Goal: Task Accomplishment & Management: Use online tool/utility

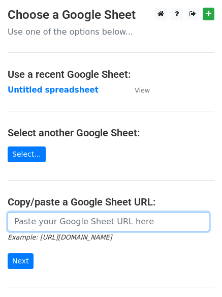
click at [50, 220] on input "url" at bounding box center [109, 221] width 202 height 19
click at [57, 222] on input "url" at bounding box center [109, 221] width 202 height 19
type input "[URL][DOMAIN_NAME]"
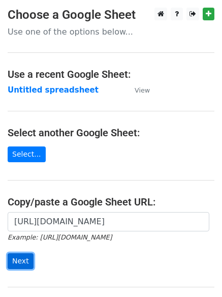
click at [19, 261] on input "Next" at bounding box center [21, 261] width 26 height 16
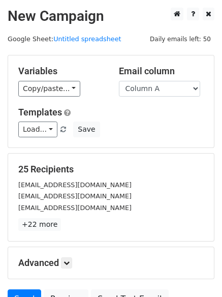
scroll to position [98, 0]
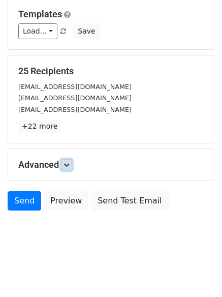
click at [70, 164] on icon at bounding box center [67, 165] width 6 height 6
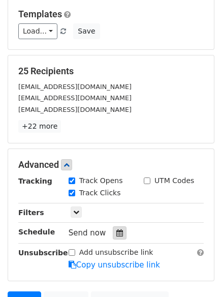
click at [117, 233] on icon at bounding box center [120, 233] width 7 height 7
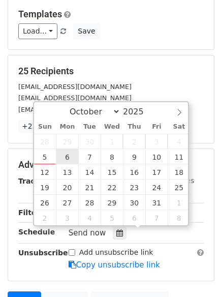
type input "2025-10-06 12:00"
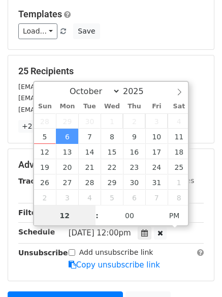
scroll to position [1, 0]
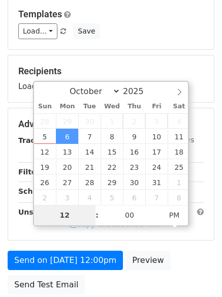
type input "4"
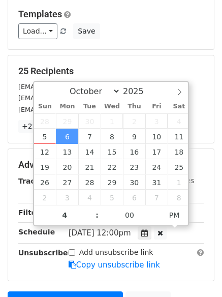
type input "2025-10-06 16:00"
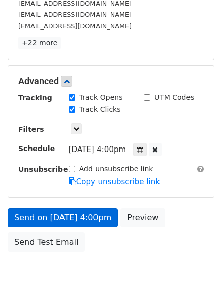
scroll to position [222, 0]
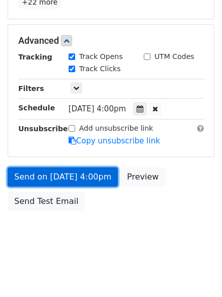
click at [62, 176] on link "Send on Oct 6 at 4:00pm" at bounding box center [63, 176] width 110 height 19
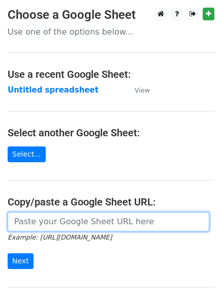
click at [63, 221] on input "url" at bounding box center [109, 221] width 202 height 19
type input "https://docs.google.com/spreadsheets/d/1Rpx7-NFuqa12FvZX-H1-YyYNf3wHdALdAQRrhc2…"
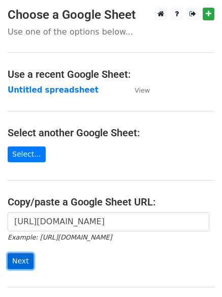
click at [18, 262] on input "Next" at bounding box center [21, 261] width 26 height 16
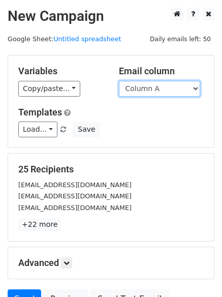
click at [195, 85] on select "Column A Column B Column C Column D" at bounding box center [159, 89] width 81 height 16
select select "Column B"
click at [119, 81] on select "Column A Column B Column C Column D" at bounding box center [159, 89] width 81 height 16
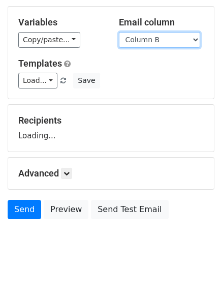
scroll to position [58, 0]
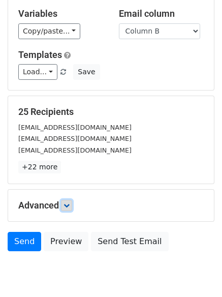
click at [67, 206] on icon at bounding box center [67, 206] width 6 height 6
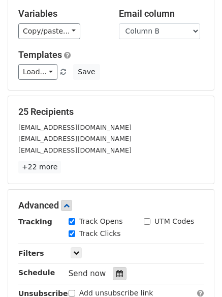
click at [117, 272] on icon at bounding box center [120, 273] width 7 height 7
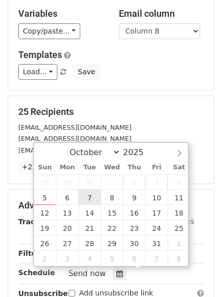
type input "2025-10-07 12:00"
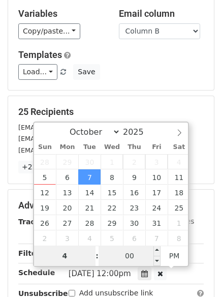
type input "4"
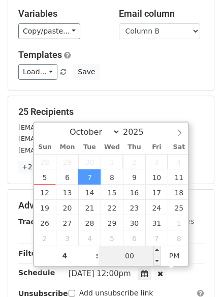
type input "2025-10-07 16:00"
type input "04"
click at [126, 254] on input "00" at bounding box center [130, 256] width 62 height 20
type input "4"
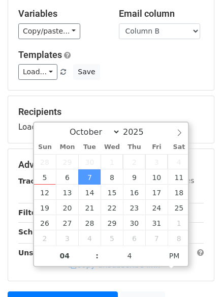
type input "2025-10-07 16:04"
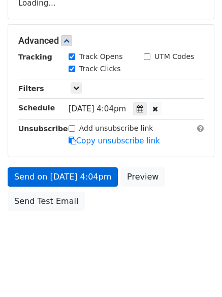
scroll to position [222, 0]
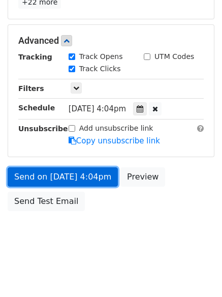
click at [27, 176] on link "Send on Oct 7 at 4:04pm" at bounding box center [63, 176] width 110 height 19
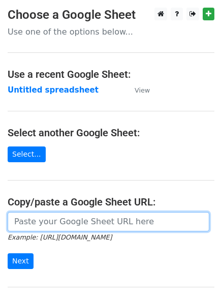
click at [85, 216] on input "url" at bounding box center [109, 221] width 202 height 19
type input "[URL][DOMAIN_NAME]"
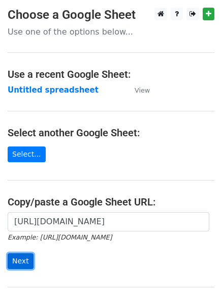
click at [15, 262] on input "Next" at bounding box center [21, 261] width 26 height 16
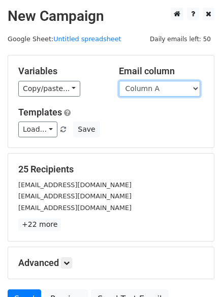
click at [195, 88] on select "Column A Column B Column C Column D" at bounding box center [159, 89] width 81 height 16
select select "Column C"
click at [119, 81] on select "Column A Column B Column C Column D" at bounding box center [159, 89] width 81 height 16
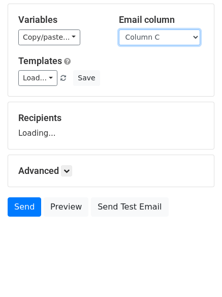
scroll to position [58, 0]
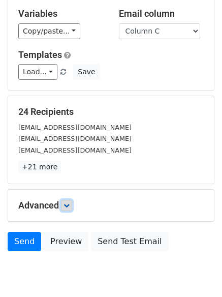
click at [69, 207] on icon at bounding box center [67, 206] width 6 height 6
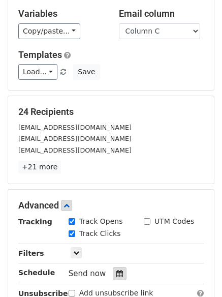
click at [117, 273] on icon at bounding box center [120, 273] width 7 height 7
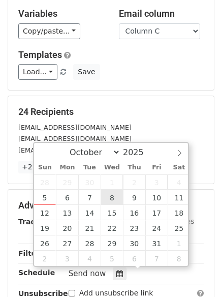
type input "2025-10-08 12:00"
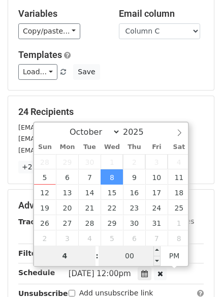
type input "4"
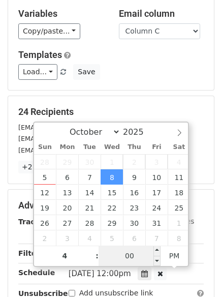
type input "2025-10-08 16:00"
type input "04"
click at [132, 260] on input "00" at bounding box center [130, 256] width 62 height 20
type input "10"
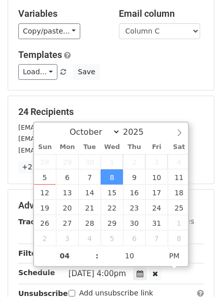
type input "2025-10-08 16:10"
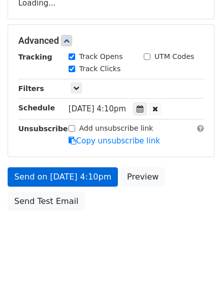
scroll to position [222, 0]
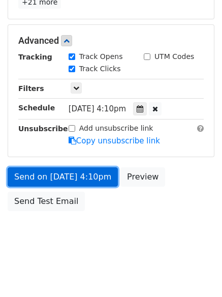
click at [51, 177] on link "Send on Oct 8 at 4:10pm" at bounding box center [63, 176] width 110 height 19
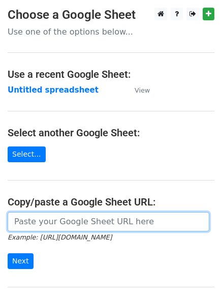
click at [46, 223] on input "url" at bounding box center [109, 221] width 202 height 19
type input "[URL][DOMAIN_NAME]"
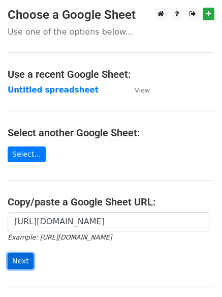
click at [14, 259] on input "Next" at bounding box center [21, 261] width 26 height 16
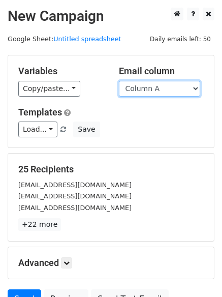
click at [195, 87] on select "Column A Column B Column C Column D" at bounding box center [159, 89] width 81 height 16
select select "Column D"
click at [119, 81] on select "Column A Column B Column C Column D" at bounding box center [159, 89] width 81 height 16
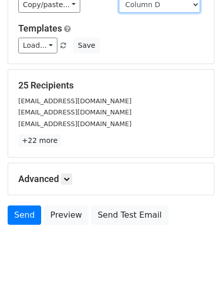
scroll to position [98, 0]
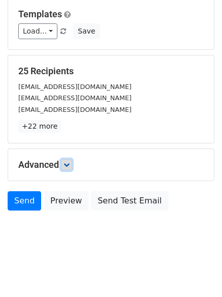
click at [69, 163] on icon at bounding box center [67, 165] width 6 height 6
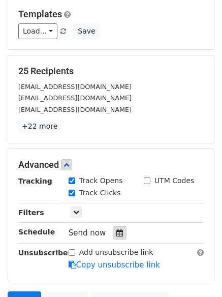
click at [113, 233] on div at bounding box center [120, 232] width 14 height 13
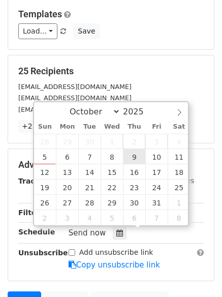
type input "2025-10-09 12:00"
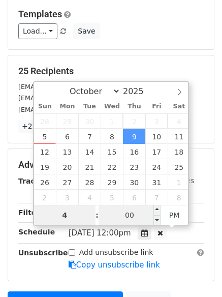
type input "4"
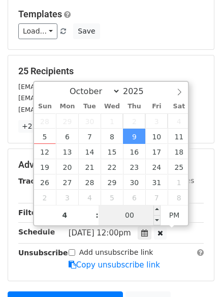
type input "2025-10-09 16:00"
type input "04"
click at [133, 214] on input "00" at bounding box center [130, 215] width 62 height 20
type input "15"
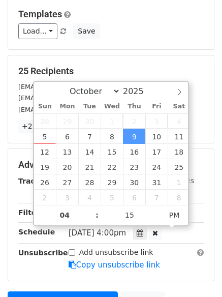
type input "2025-10-09 16:15"
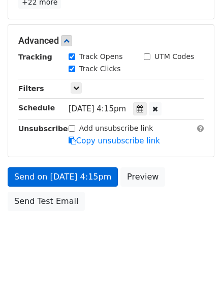
scroll to position [182, 0]
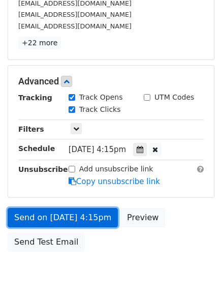
click at [48, 177] on form "Variables Copy/paste... {{Column A}} {{Column B}} {{Column C}} {{Column D}} Ema…" at bounding box center [111, 65] width 207 height 384
click at [63, 218] on link "Send on Oct 9 at 4:15pm" at bounding box center [63, 217] width 110 height 19
